Goal: Task Accomplishment & Management: Manage account settings

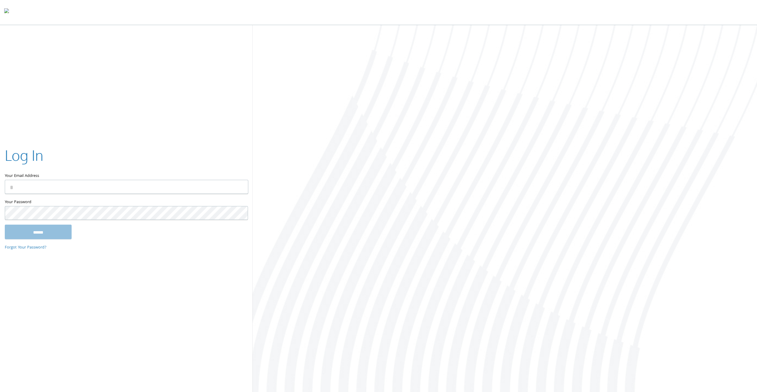
click at [55, 183] on input "Your Email Address" at bounding box center [127, 187] width 244 height 14
paste input "**********"
type input "**********"
click at [19, 229] on input "******" at bounding box center [38, 232] width 67 height 14
